Goal: Communication & Community: Answer question/provide support

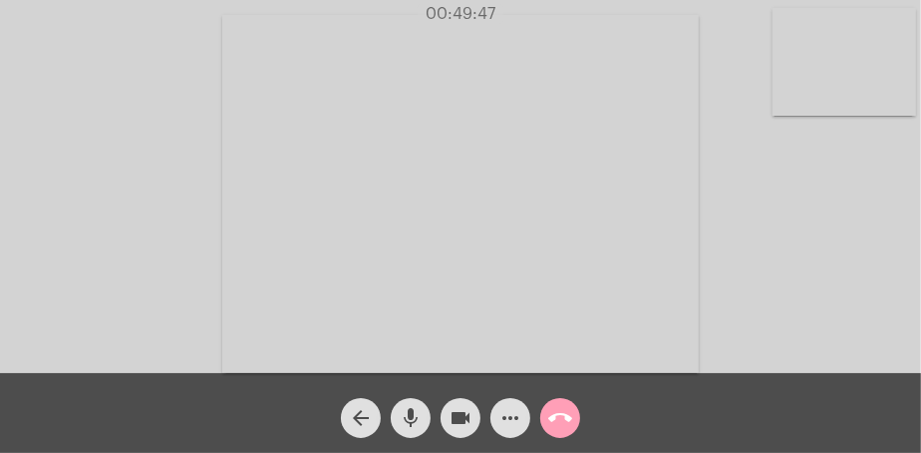
click at [563, 419] on mat-icon "call_end" at bounding box center [560, 418] width 24 height 24
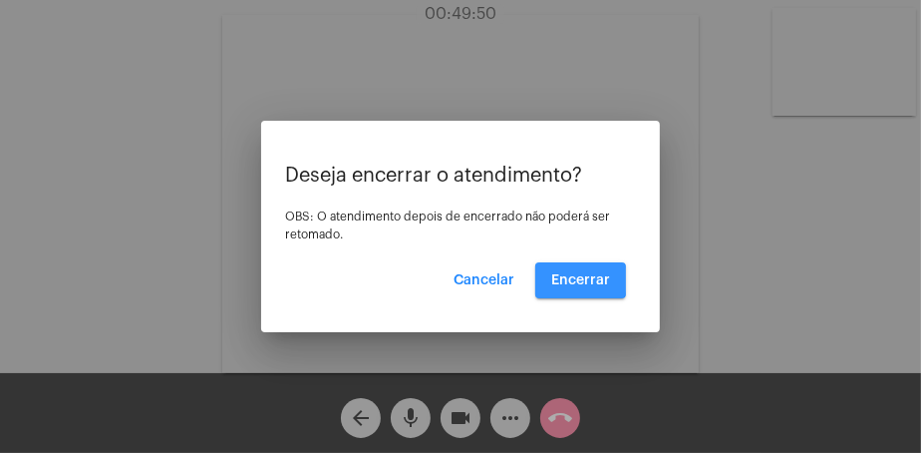
click at [575, 279] on span "Encerrar" at bounding box center [580, 280] width 59 height 14
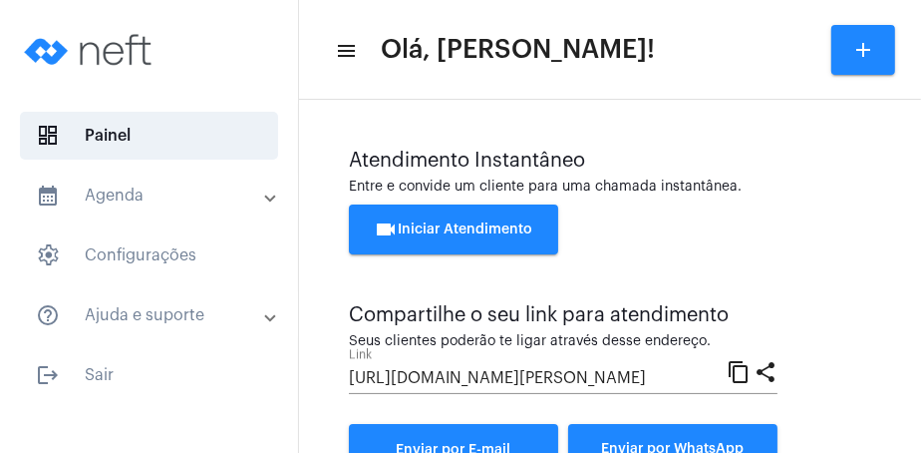
click at [498, 247] on button "videocam Iniciar Atendimento" at bounding box center [453, 229] width 209 height 50
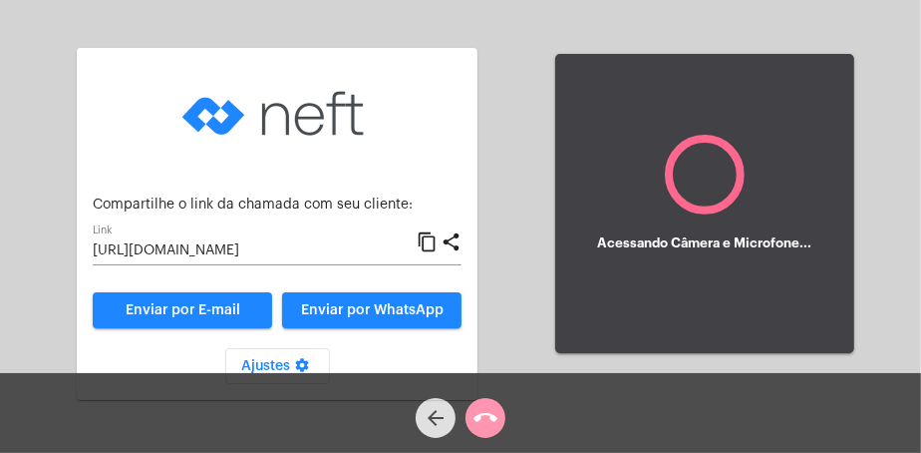
click at [439, 309] on span "Enviar por WhatsApp" at bounding box center [372, 310] width 143 height 14
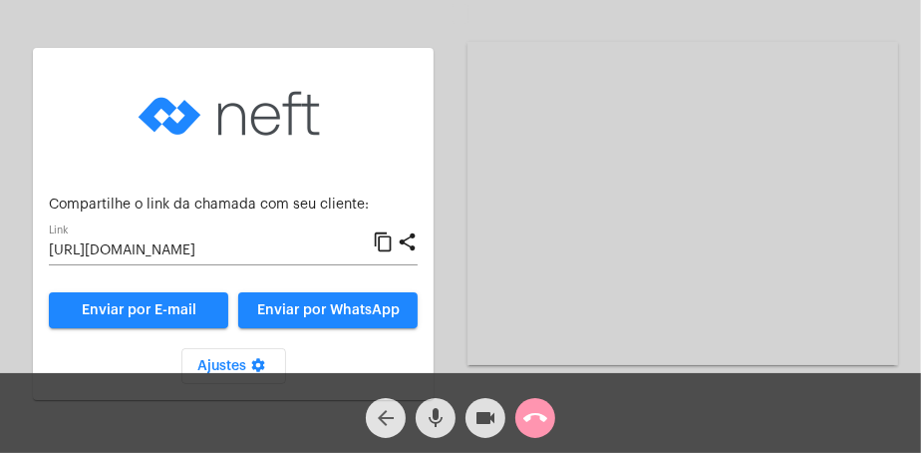
click at [379, 414] on mat-icon "arrow_back" at bounding box center [386, 418] width 24 height 24
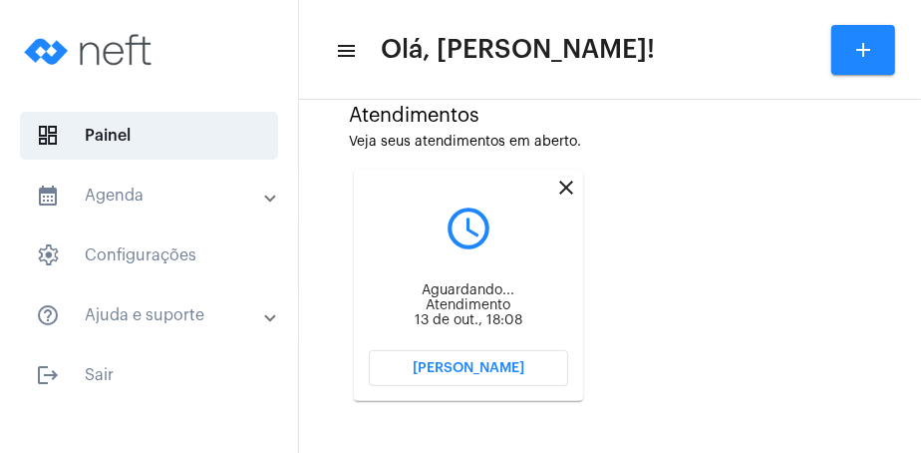
scroll to position [202, 0]
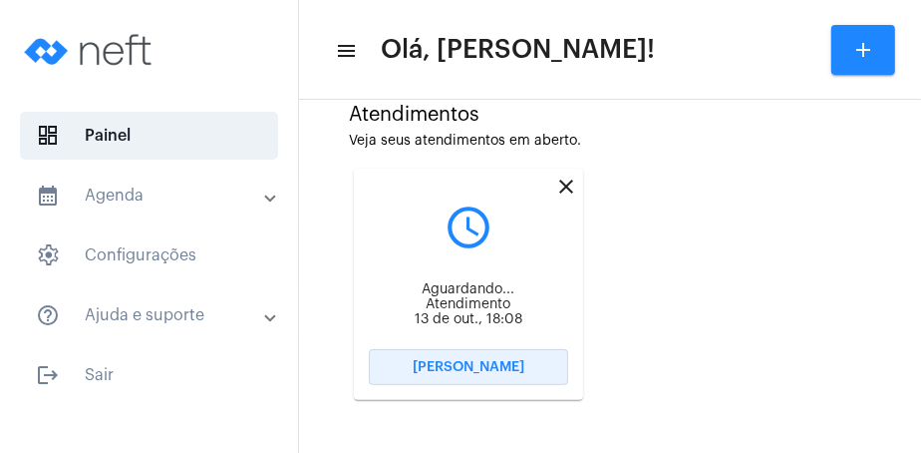
click at [534, 370] on button "[PERSON_NAME]" at bounding box center [468, 367] width 199 height 36
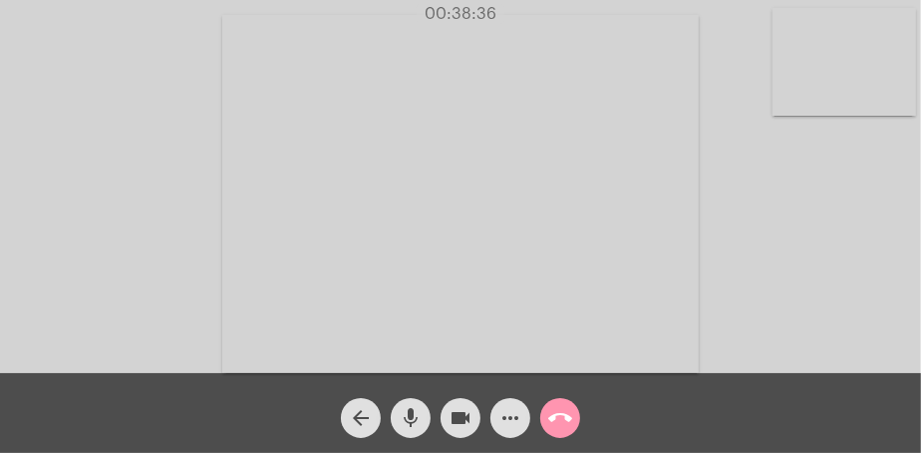
click at [681, 430] on div "arrow_back mic videocam more_horiz call_end" at bounding box center [460, 413] width 921 height 80
click at [560, 420] on mat-icon "call_end" at bounding box center [560, 418] width 24 height 24
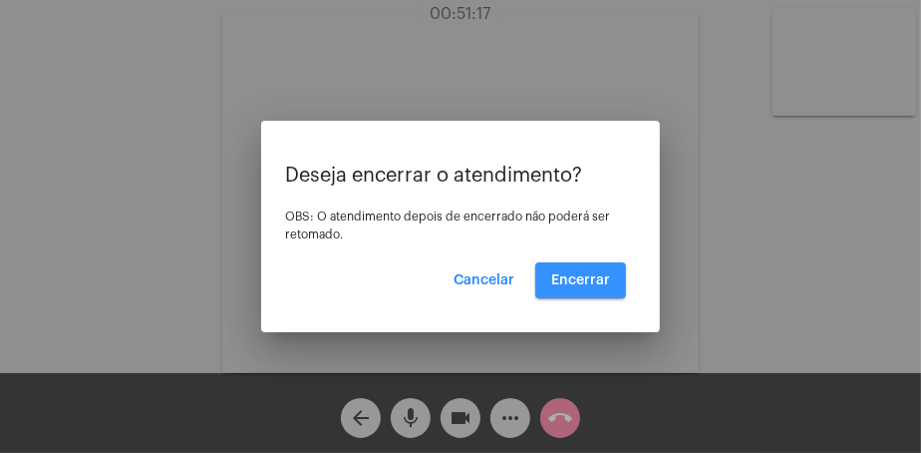
click at [600, 282] on span "Encerrar" at bounding box center [580, 280] width 59 height 14
